Goal: Transaction & Acquisition: Purchase product/service

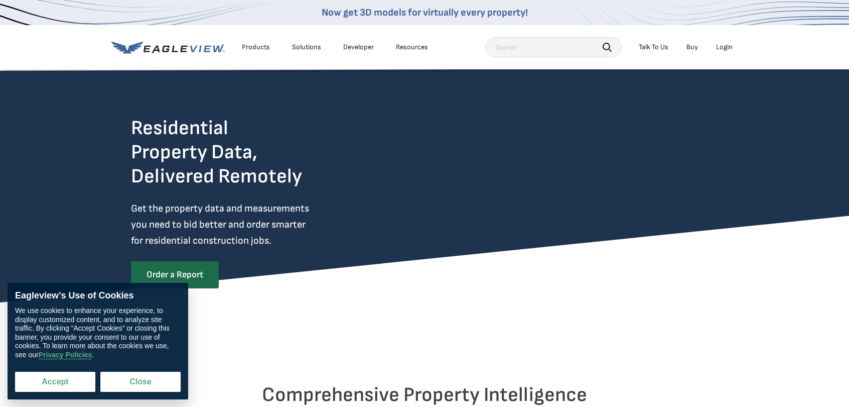
click at [36, 388] on button "Accept" at bounding box center [55, 381] width 80 height 20
checkbox input "true"
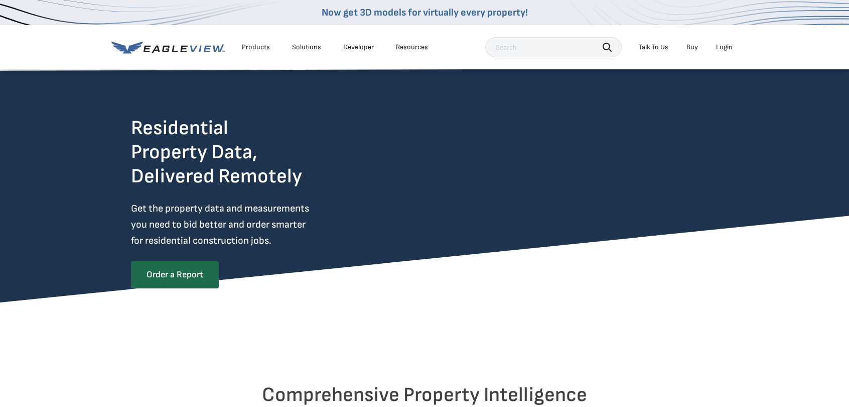
click at [729, 50] on div "Login" at bounding box center [724, 47] width 17 height 9
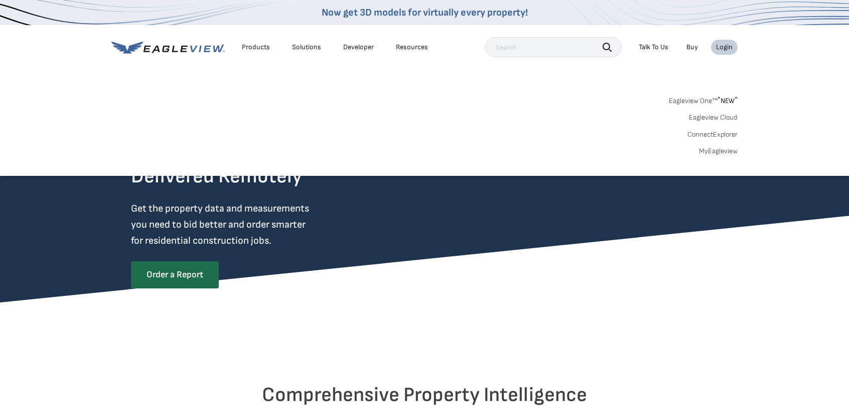
click at [722, 155] on link "MyEagleview" at bounding box center [718, 151] width 39 height 9
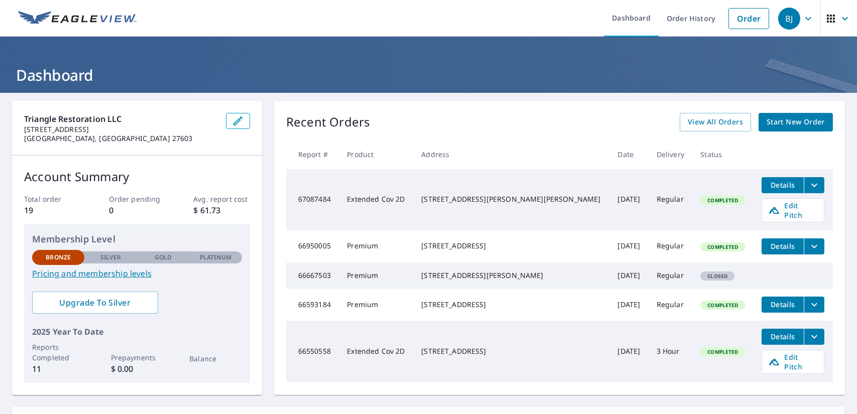
click at [796, 127] on span "Start New Order" at bounding box center [795, 122] width 58 height 13
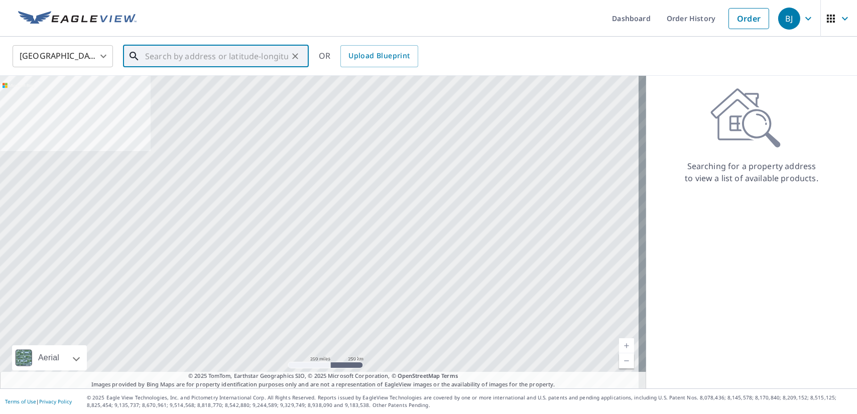
click at [189, 55] on input "text" at bounding box center [216, 56] width 143 height 28
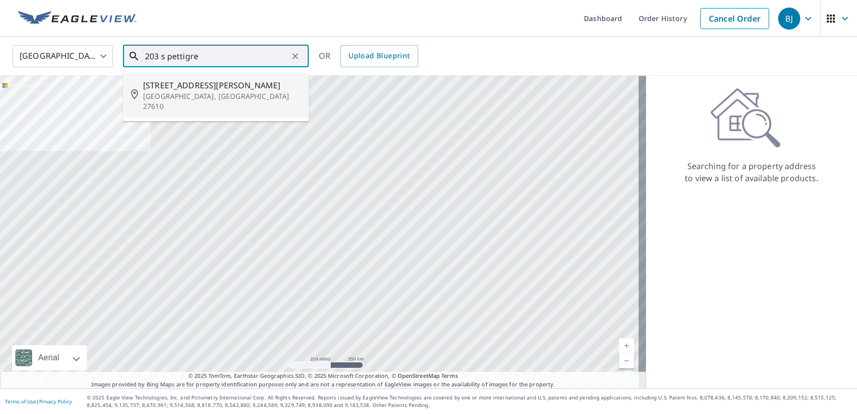
click at [214, 82] on span "[STREET_ADDRESS][PERSON_NAME]" at bounding box center [222, 85] width 158 height 12
type input "[STREET_ADDRESS][PERSON_NAME]"
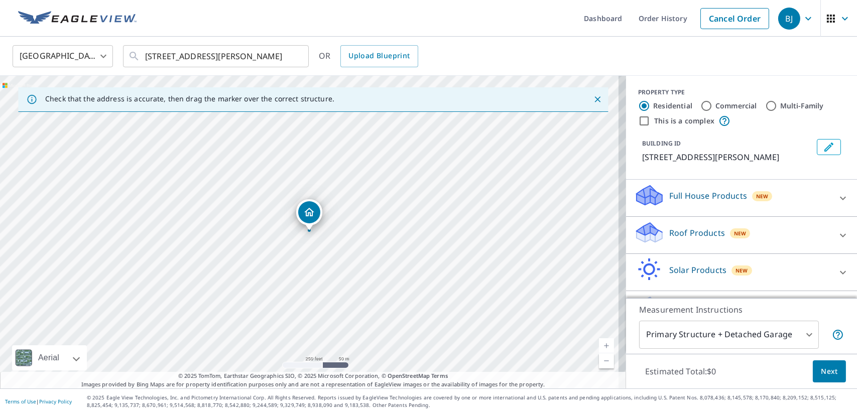
click at [706, 236] on p "Roof Products" at bounding box center [697, 233] width 56 height 12
click at [713, 192] on p "Full House Products" at bounding box center [708, 196] width 78 height 12
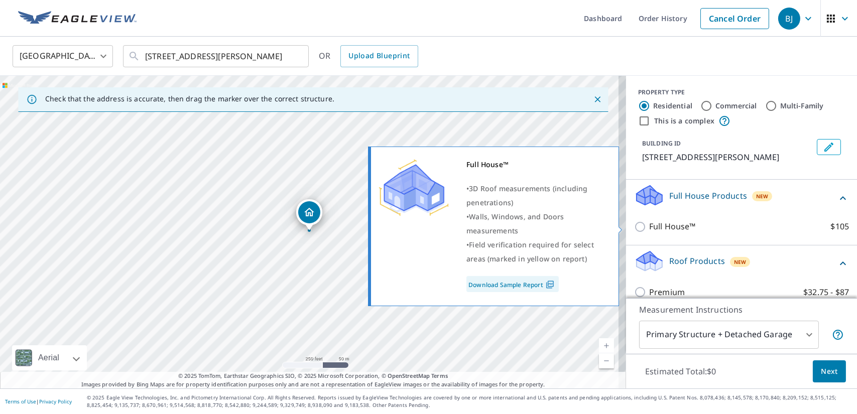
click at [634, 227] on input "Full House™ $105" at bounding box center [641, 227] width 15 height 12
checkbox input "true"
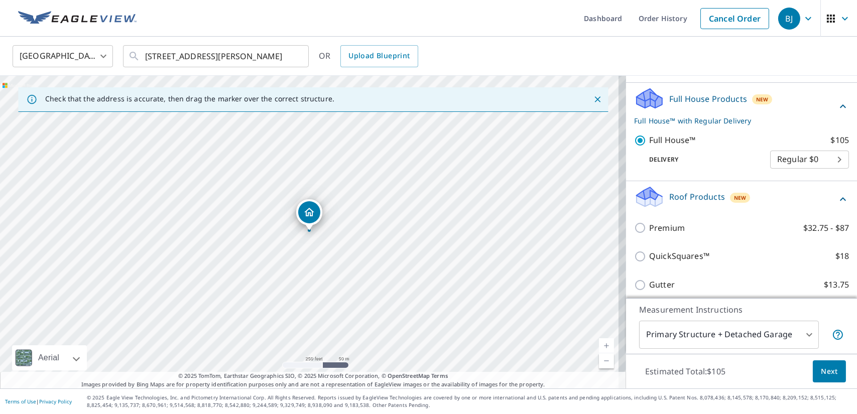
scroll to position [55, 0]
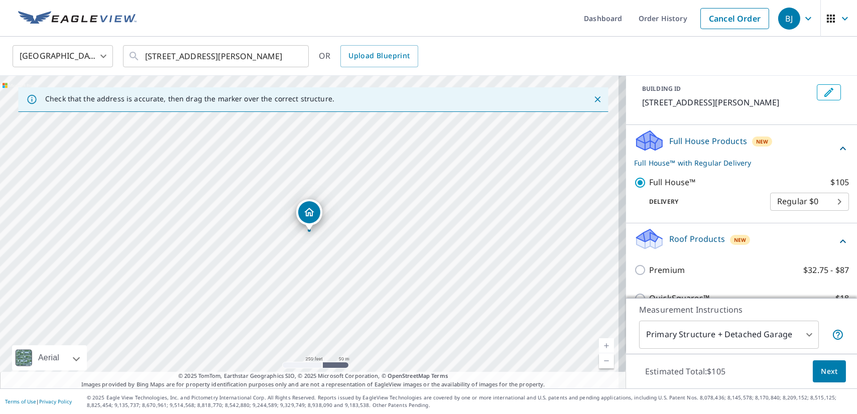
click at [821, 377] on span "Next" at bounding box center [829, 371] width 17 height 13
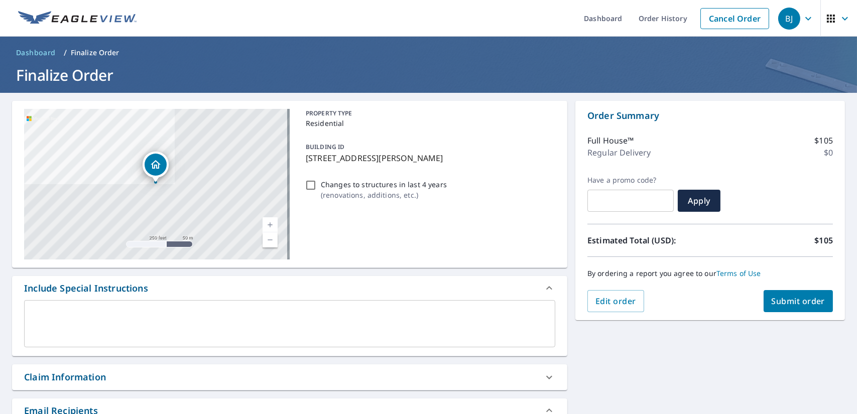
scroll to position [50, 0]
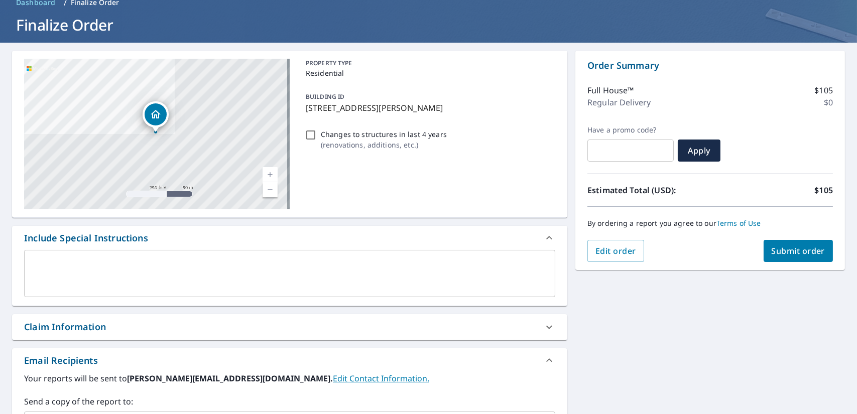
click at [793, 255] on span "Submit order" at bounding box center [798, 250] width 54 height 11
